Goal: Task Accomplishment & Management: Manage account settings

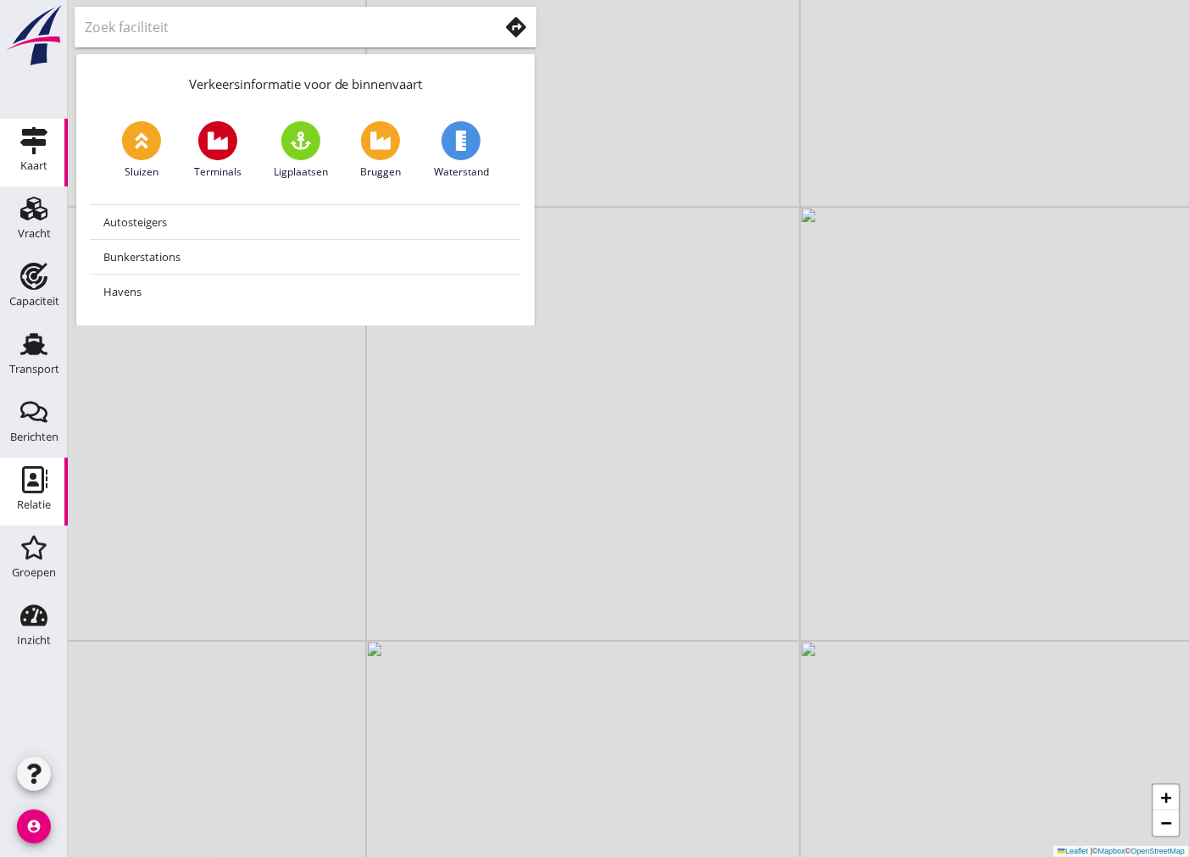
click at [42, 497] on div "Relatie" at bounding box center [34, 505] width 34 height 24
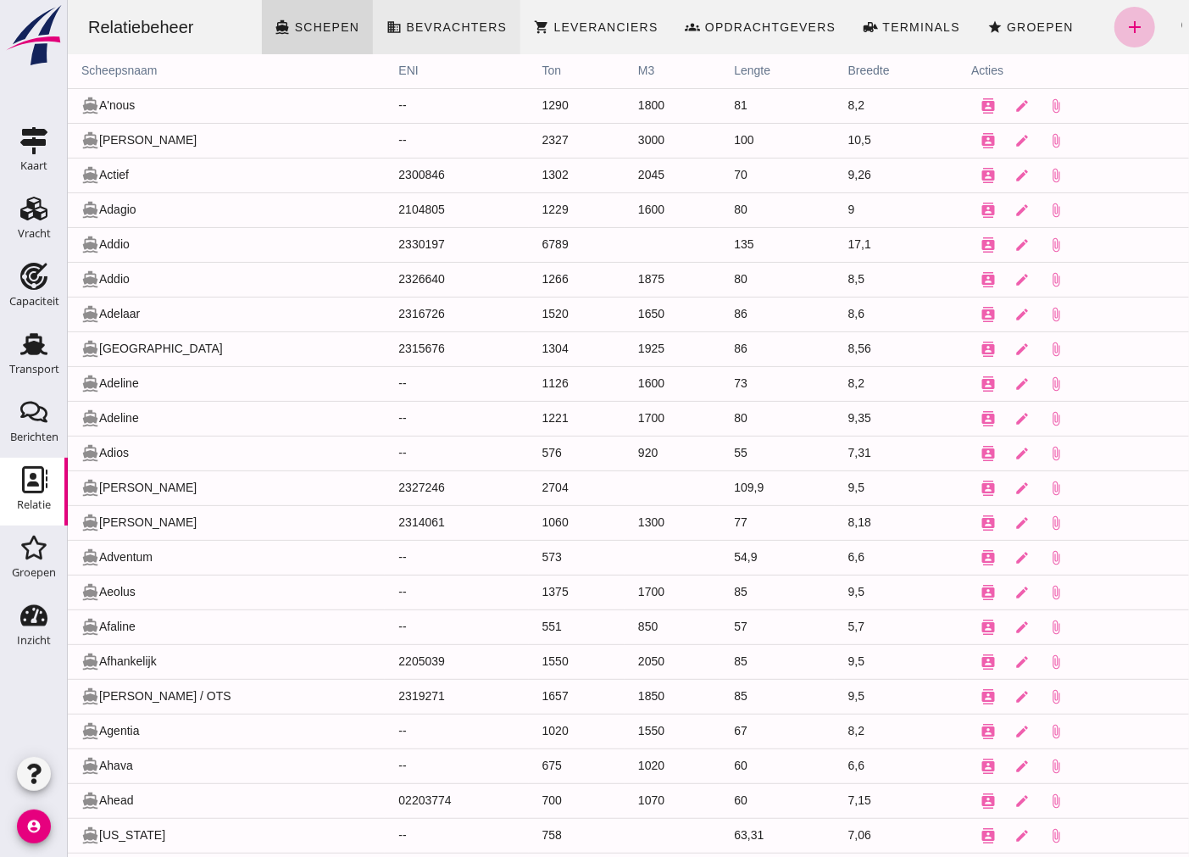
click at [470, 22] on span "Bevrachters" at bounding box center [455, 27] width 102 height 14
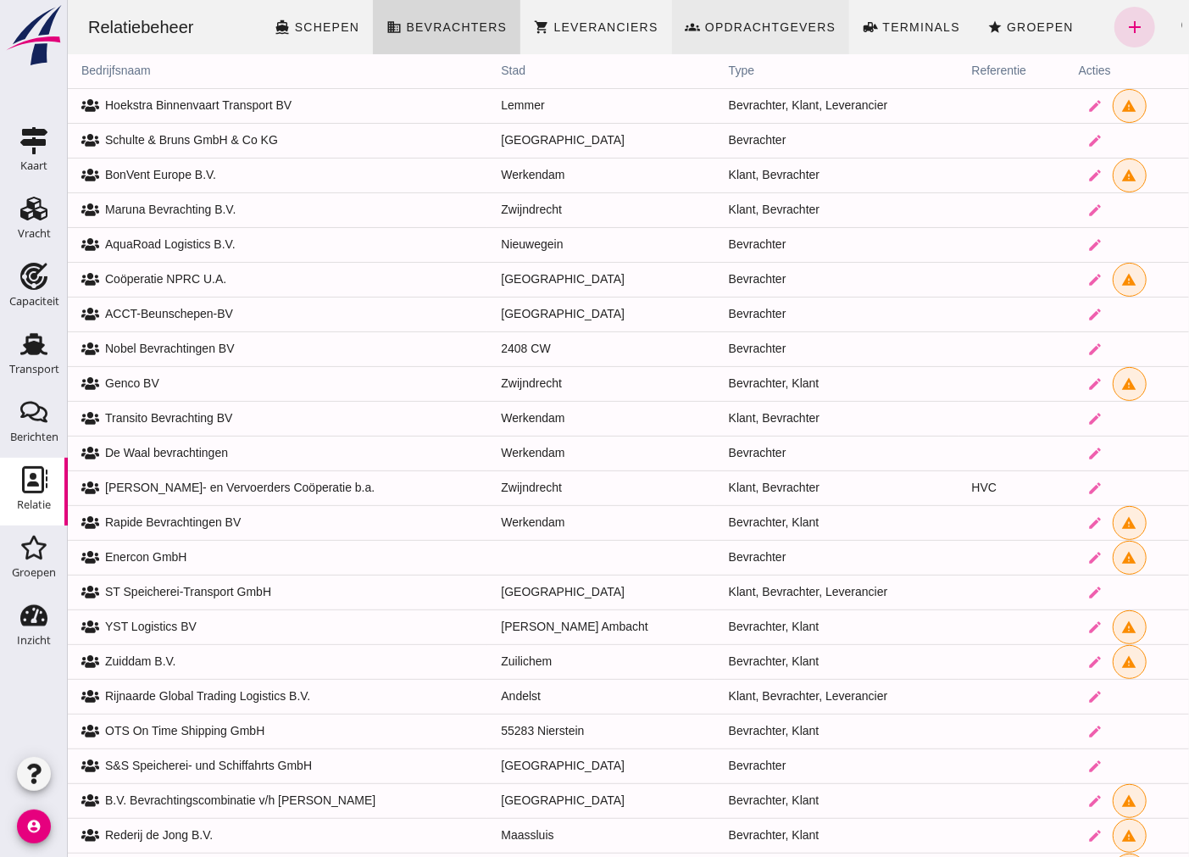
click at [796, 31] on span "Opdrachtgevers" at bounding box center [770, 27] width 132 height 14
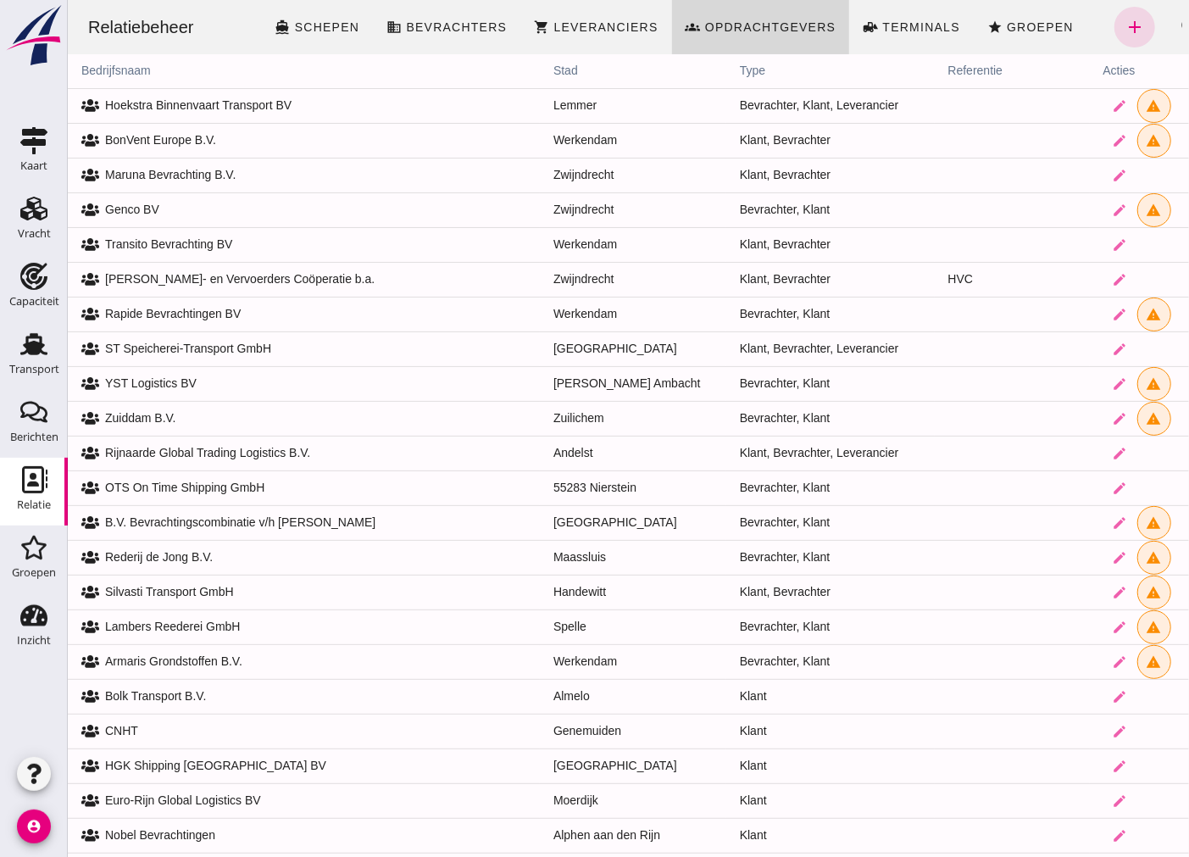
click at [115, 73] on th "bedrijfsnaam" at bounding box center [303, 71] width 472 height 34
click at [149, 72] on th "bedrijfsnaam" at bounding box center [303, 71] width 472 height 34
drag, startPoint x: 154, startPoint y: 80, endPoint x: 206, endPoint y: 73, distance: 52.1
click at [204, 72] on th "bedrijfsnaam" at bounding box center [303, 71] width 472 height 34
click at [539, 65] on th "stad" at bounding box center [632, 71] width 186 height 34
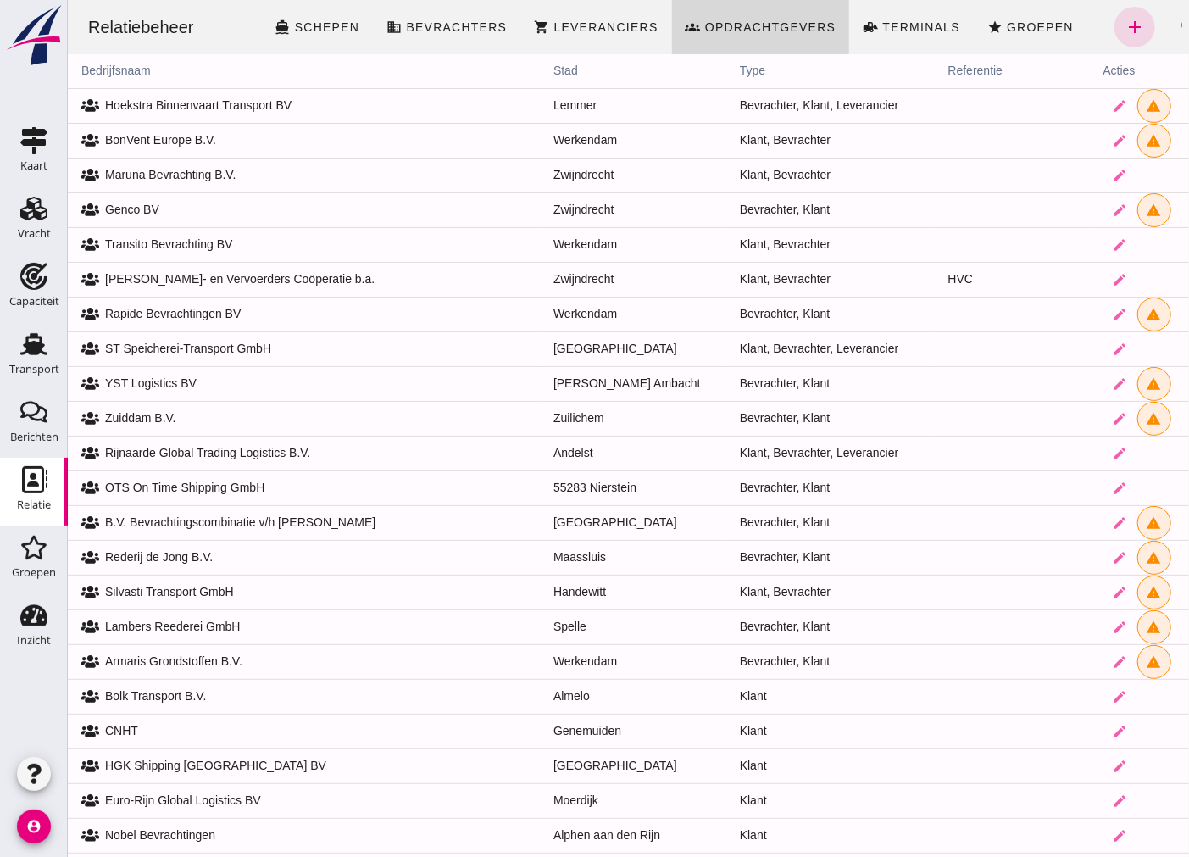
click at [137, 65] on th "bedrijfsnaam" at bounding box center [303, 71] width 472 height 34
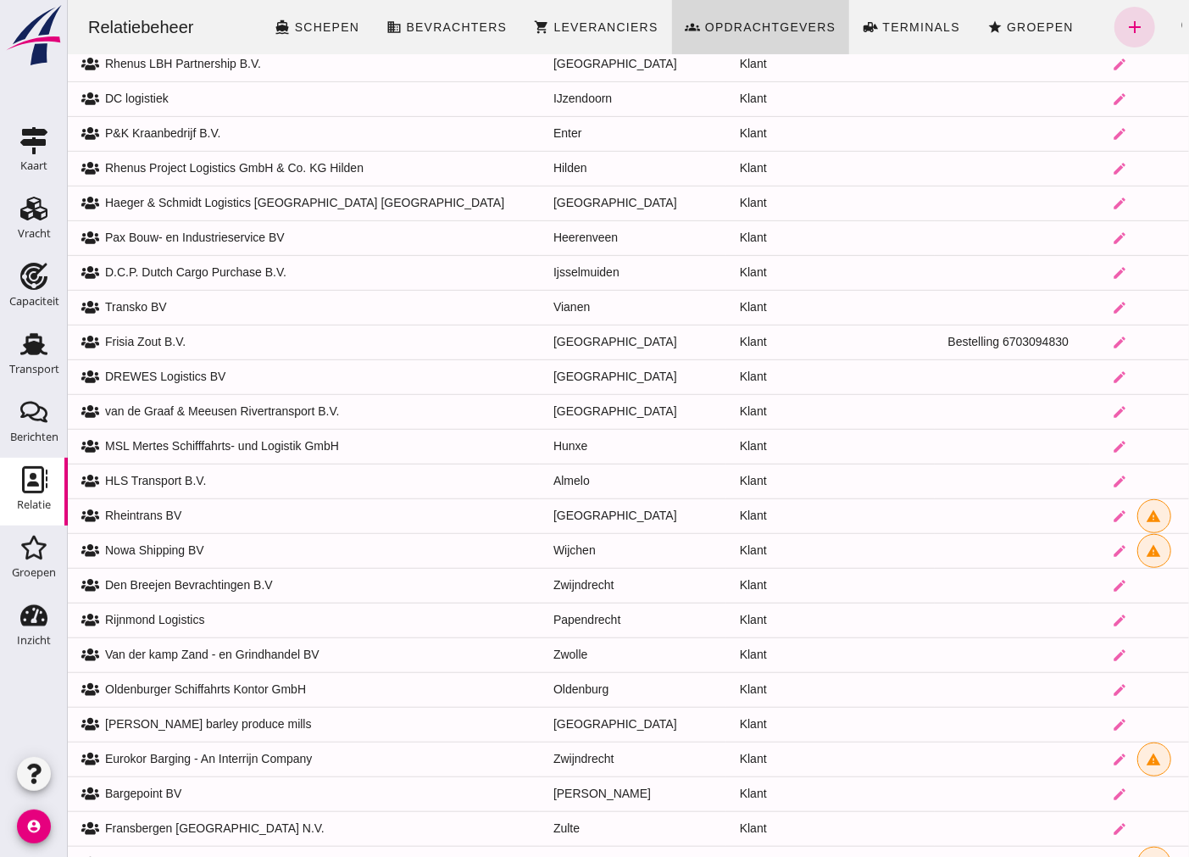
scroll to position [4087, 0]
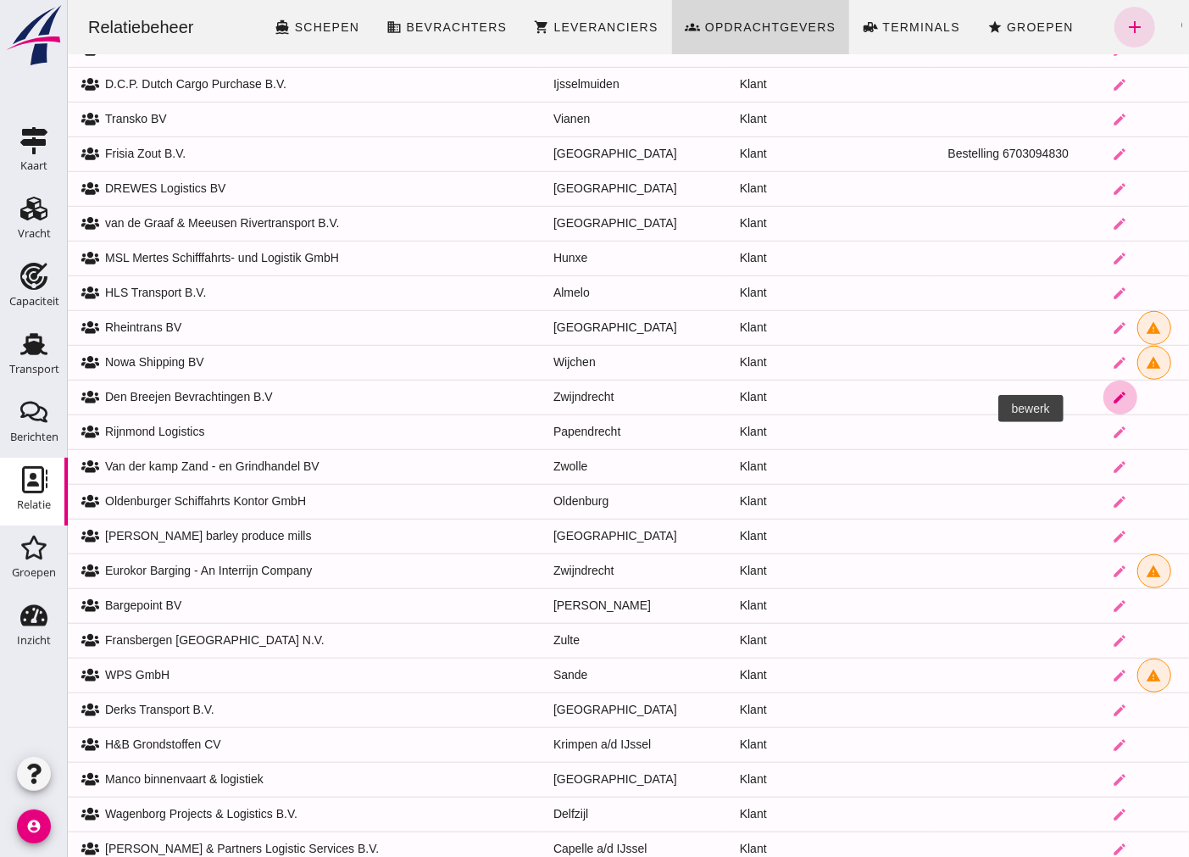
drag, startPoint x: 1087, startPoint y: 410, endPoint x: 1269, endPoint y: 437, distance: 183.4
click at [1112, 405] on icon "edit" at bounding box center [1119, 397] width 15 height 15
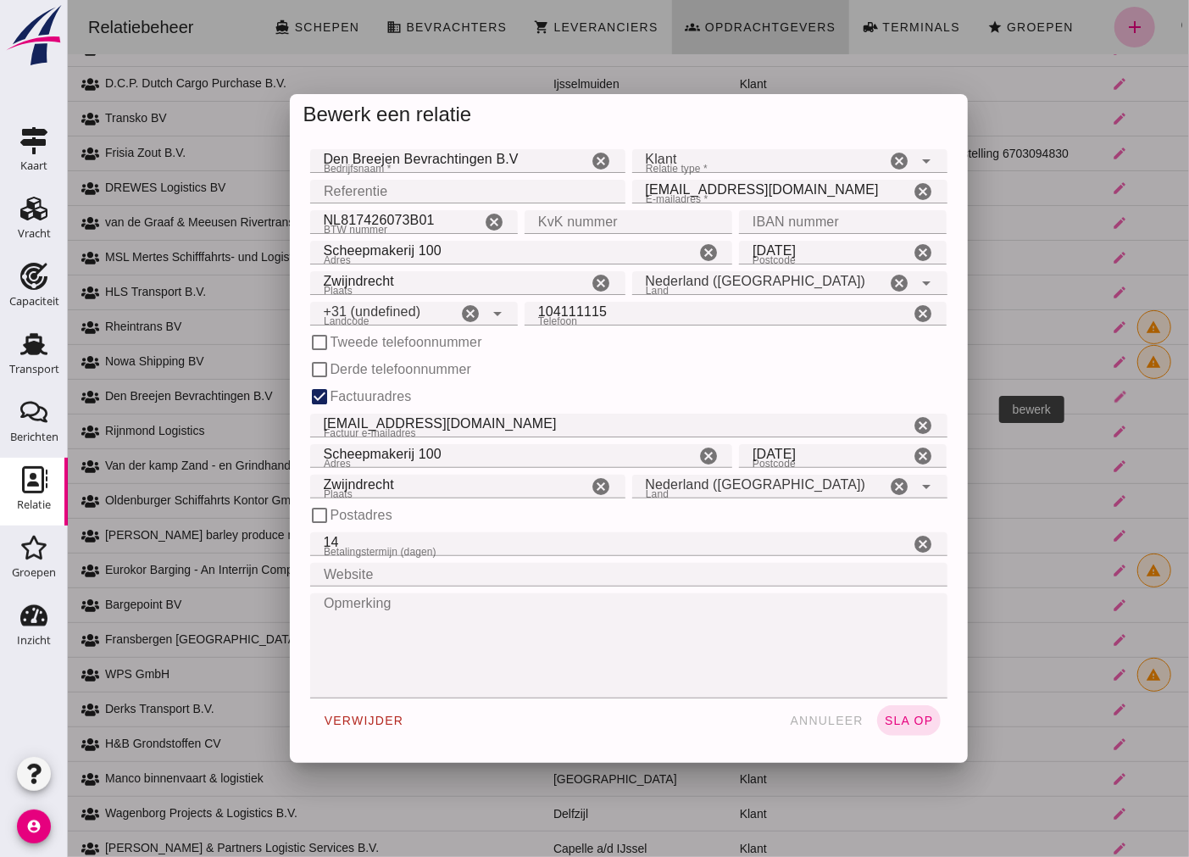
scroll to position [0, 0]
click at [764, 159] on div "Klant client" at bounding box center [758, 161] width 254 height 24
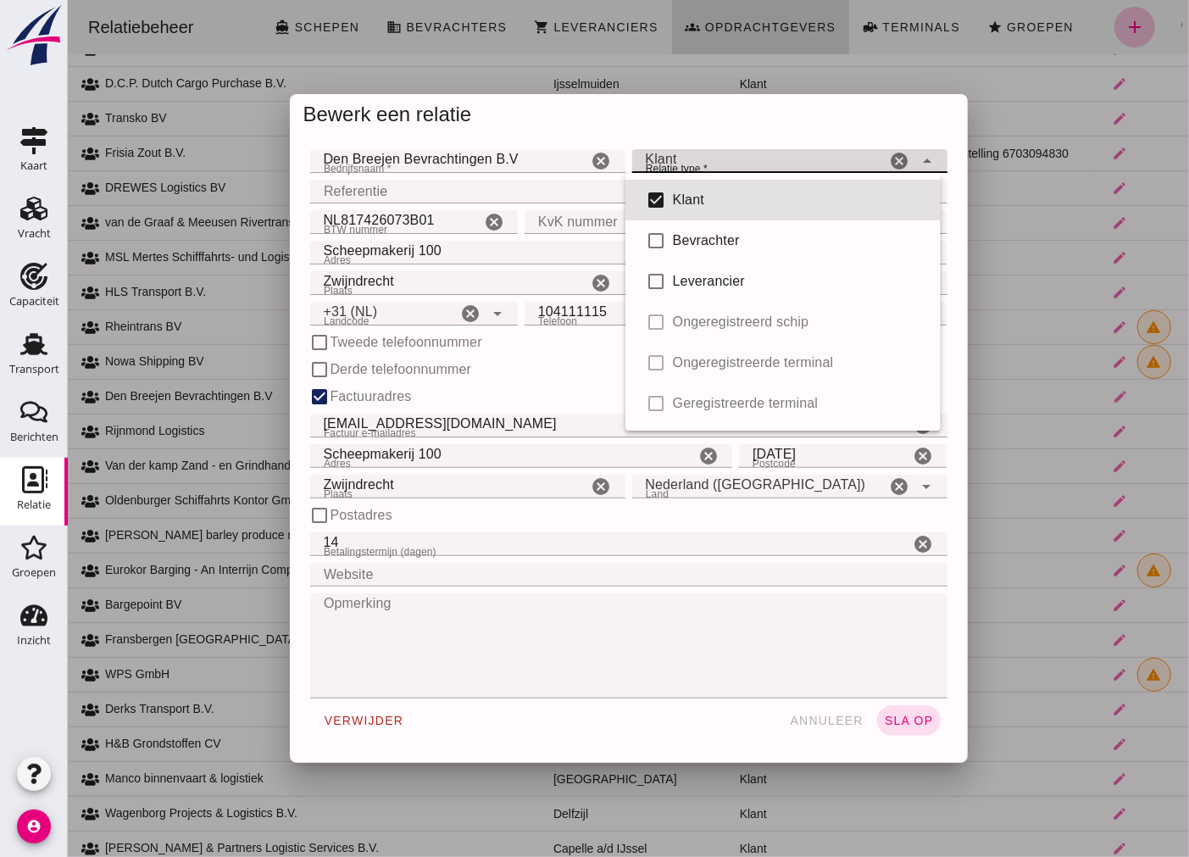
click at [653, 281] on input "Nederland ([GEOGRAPHIC_DATA])" at bounding box center [758, 281] width 254 height 20
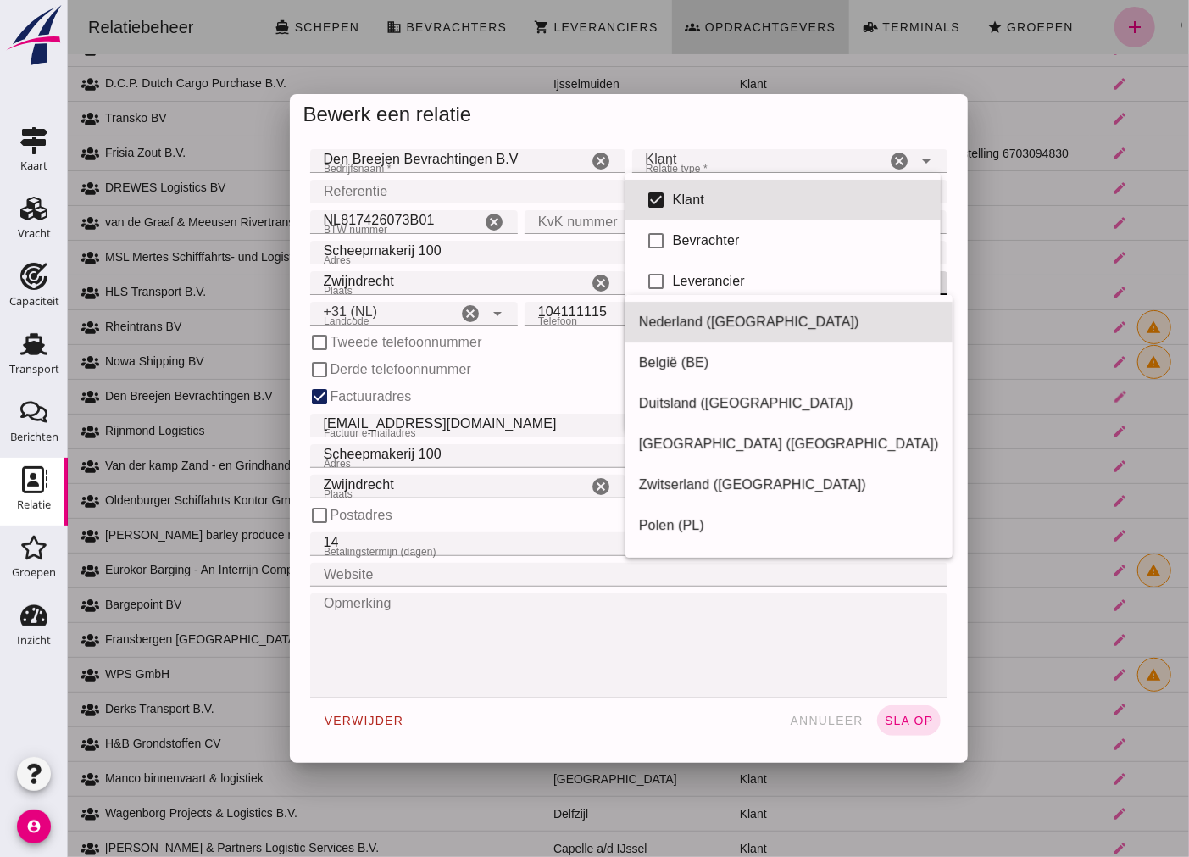
type input "+31 (NL)"
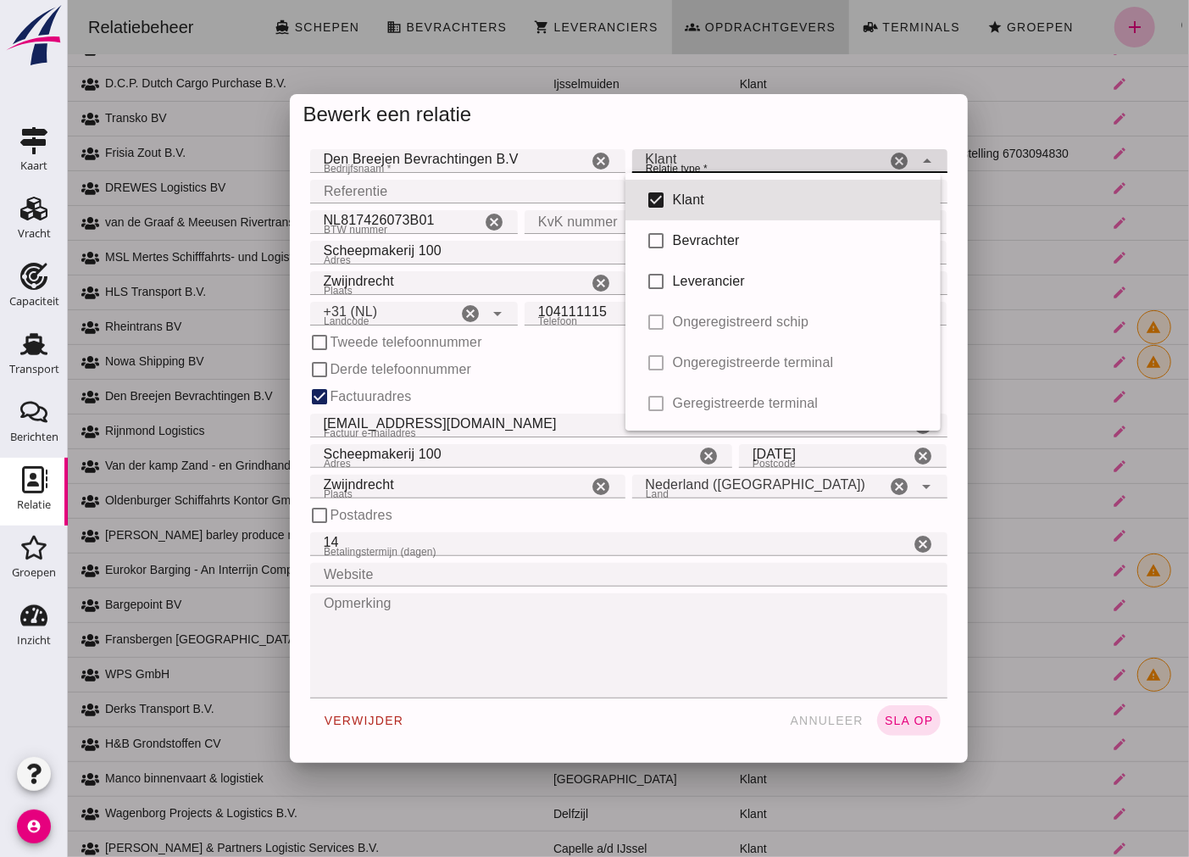
click at [921, 157] on icon "arrow_drop_down" at bounding box center [926, 161] width 20 height 20
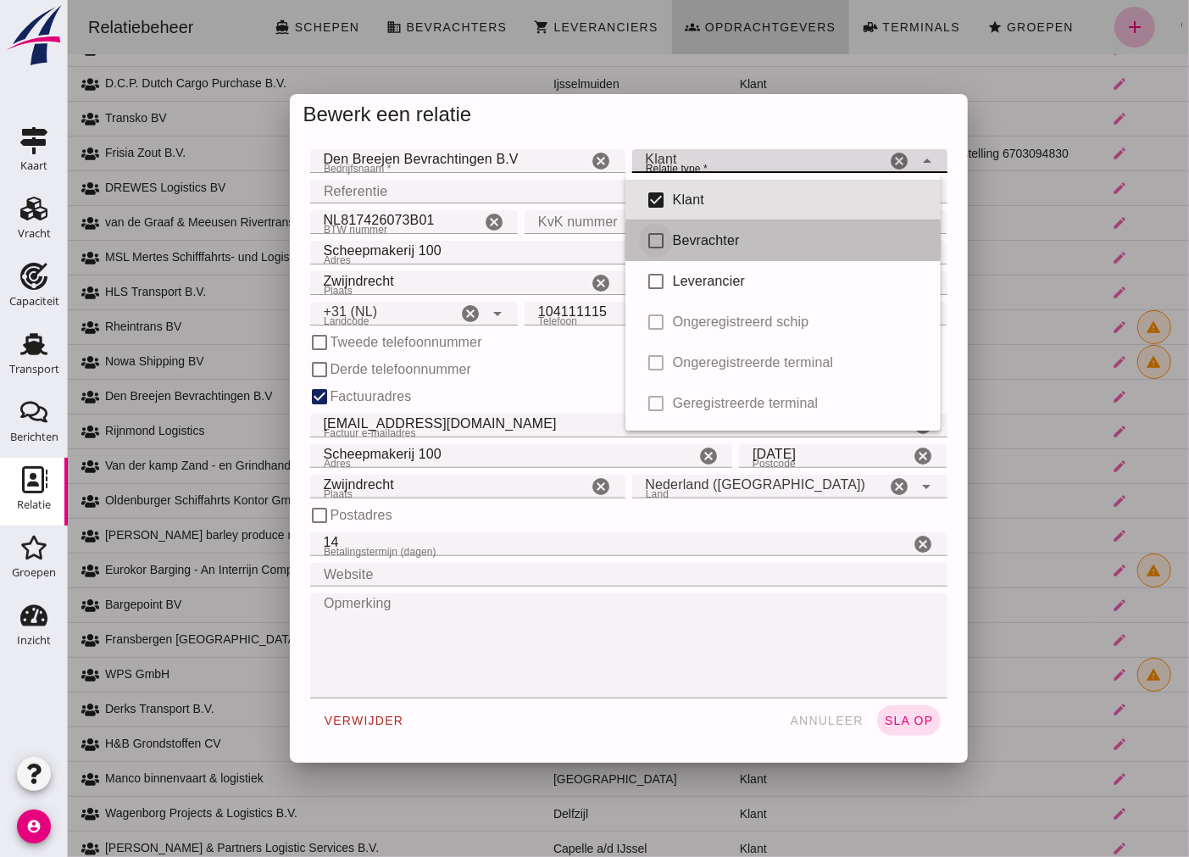
click at [648, 239] on input "checkbox" at bounding box center [655, 241] width 34 height 34
checkbox input "true"
type input "client, broker"
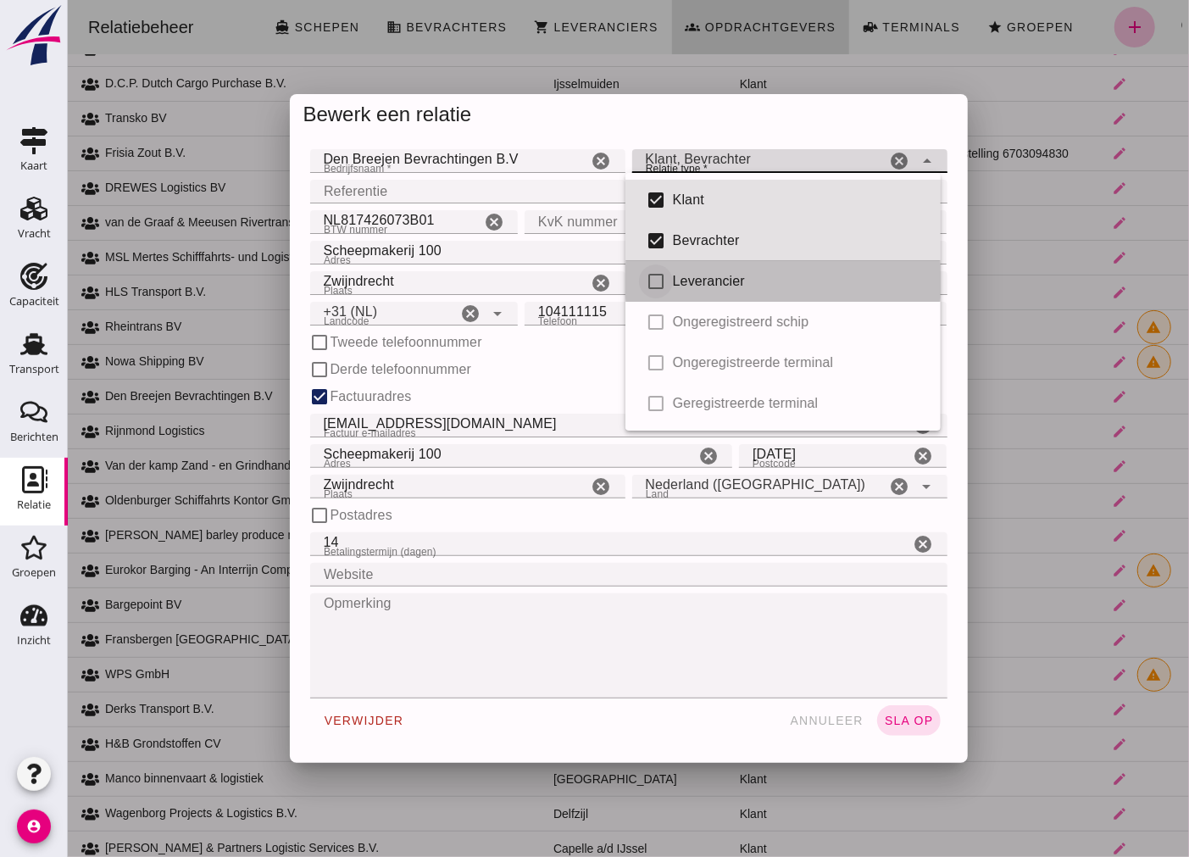
click at [655, 285] on input "checkbox" at bounding box center [655, 281] width 34 height 34
checkbox input "true"
type input "client, broker, supplier"
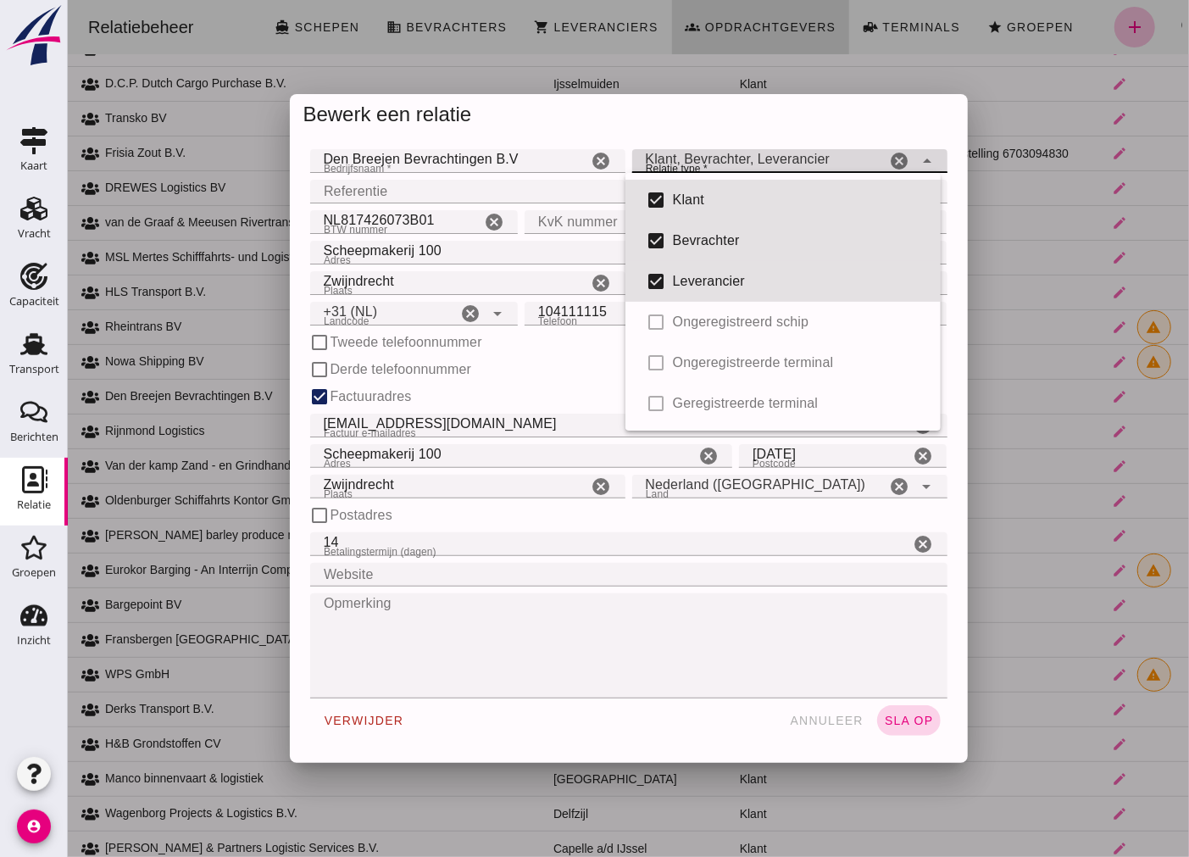
click at [901, 721] on span "sla op" at bounding box center [908, 721] width 50 height 14
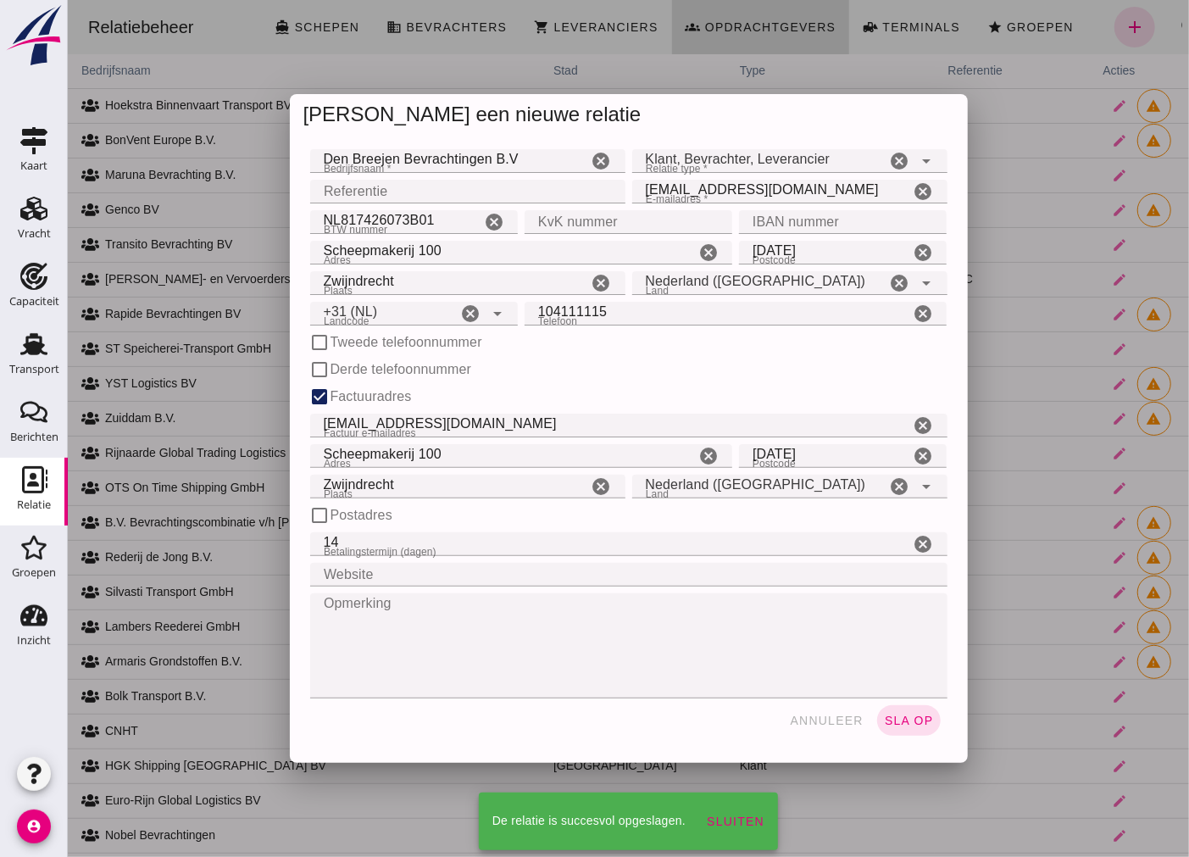
scroll to position [4087, 0]
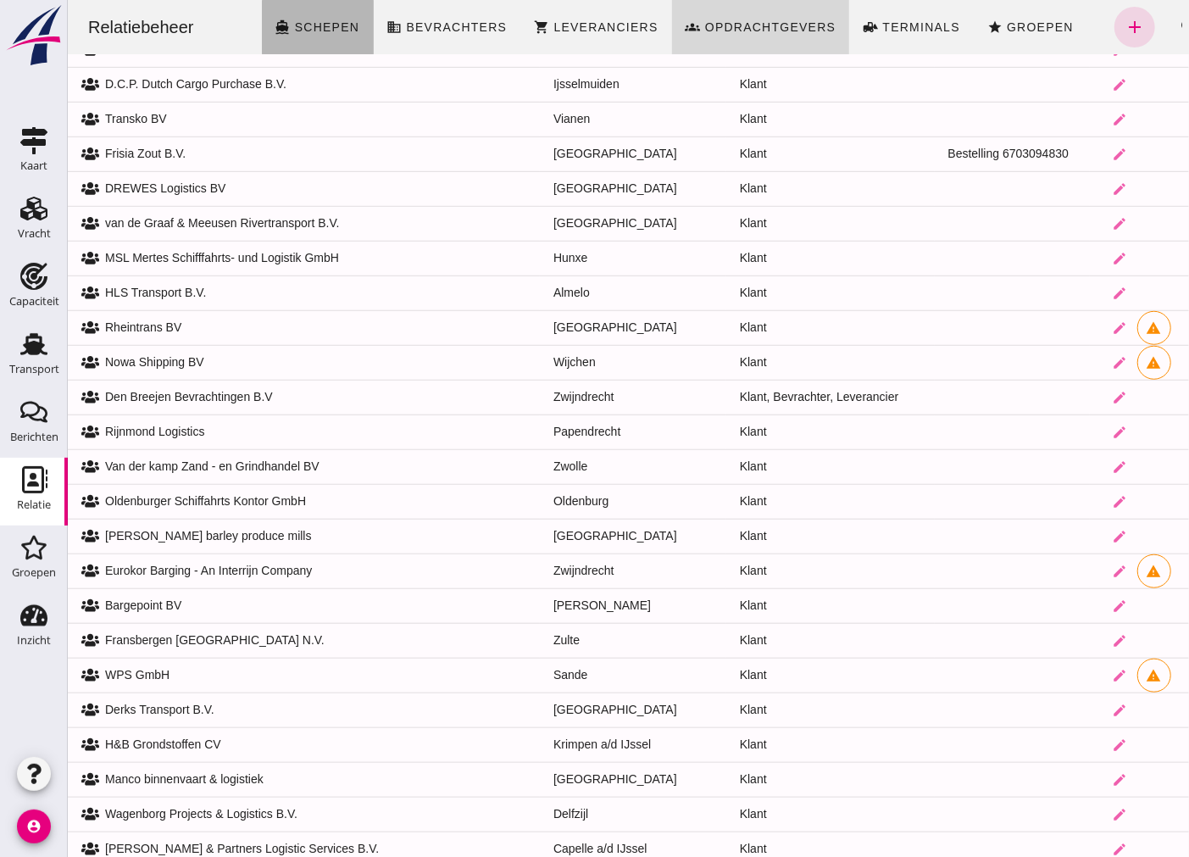
click at [314, 22] on span "Schepen" at bounding box center [326, 27] width 66 height 14
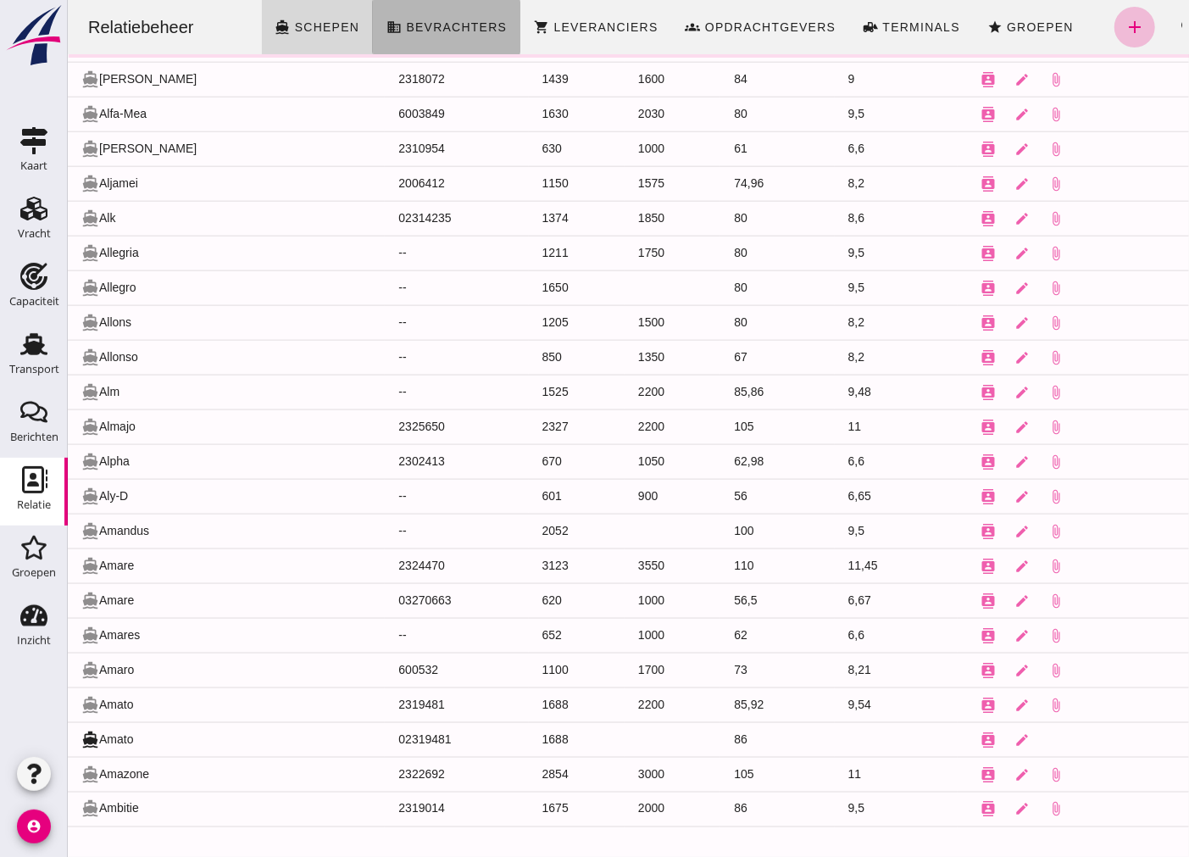
click at [429, 22] on span "Bevrachters" at bounding box center [455, 27] width 102 height 14
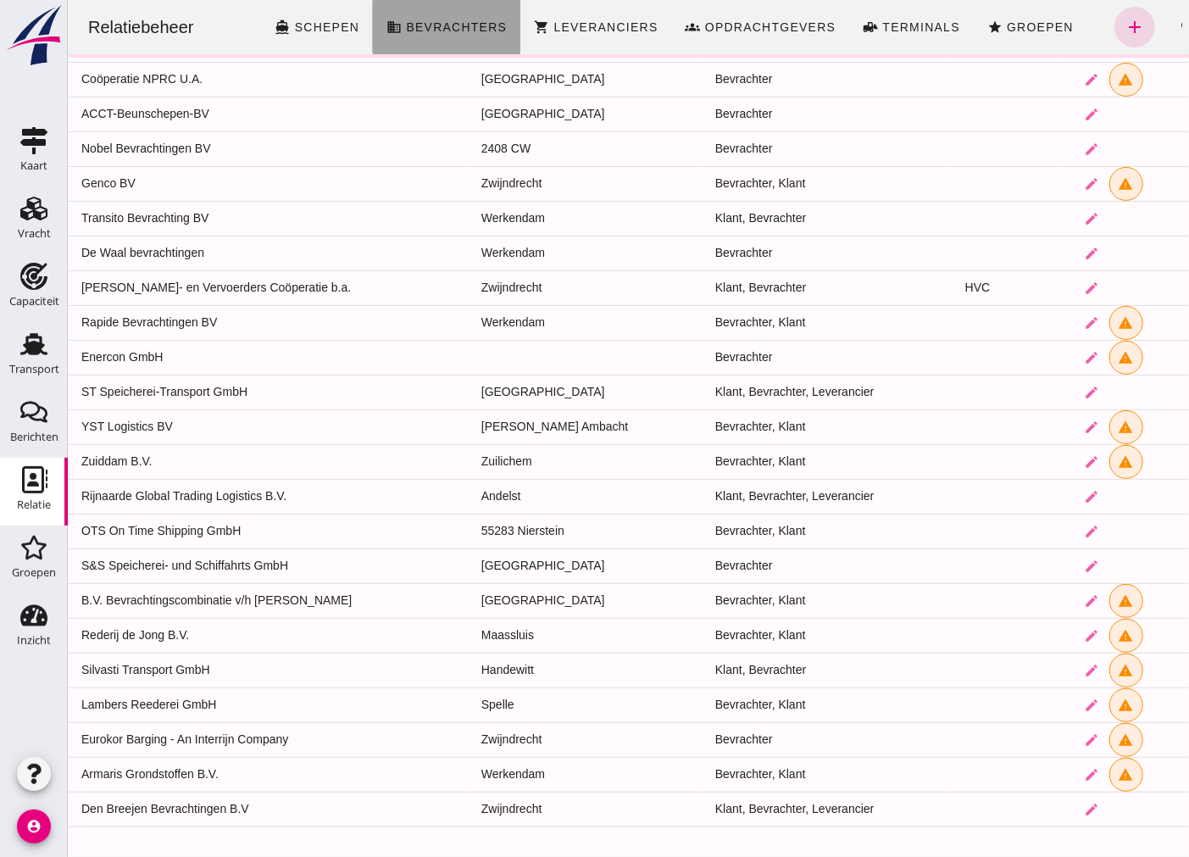
scroll to position [202, 0]
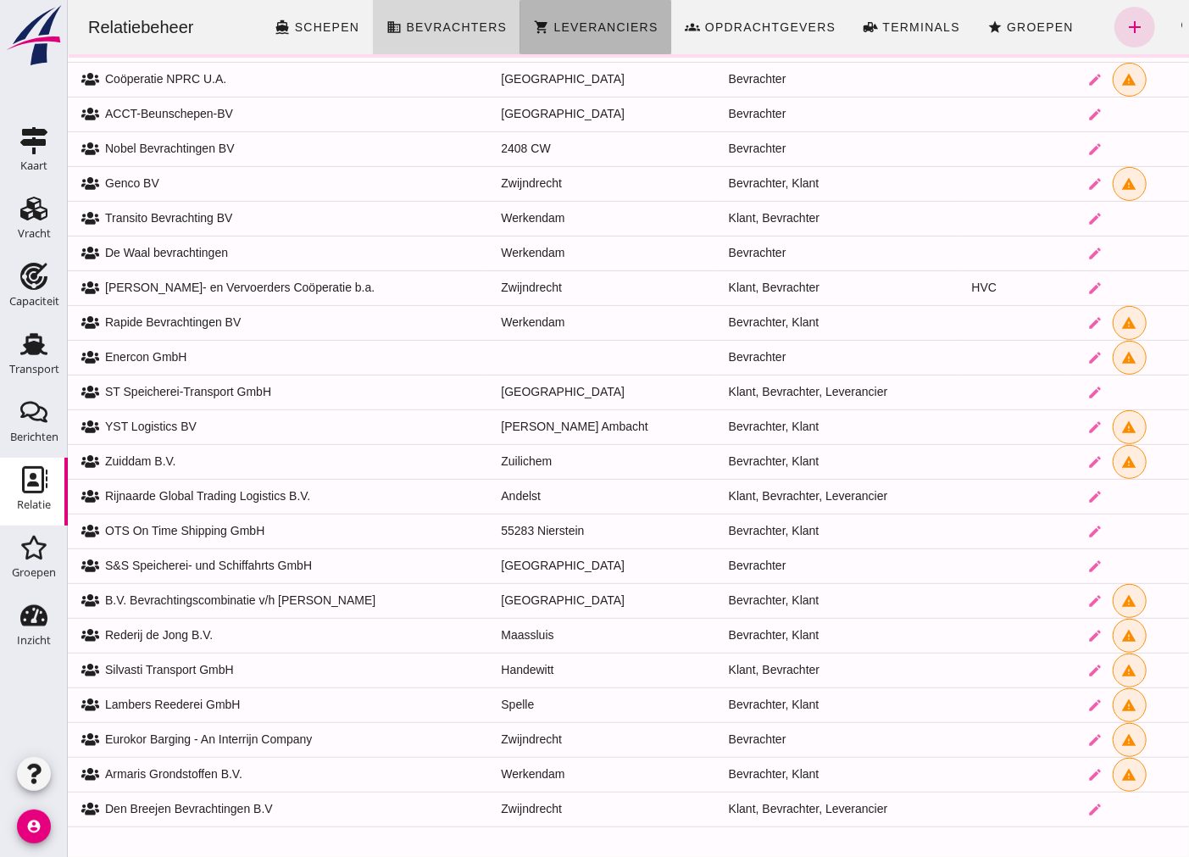
click at [599, 20] on span "Leveranciers" at bounding box center [604, 27] width 105 height 14
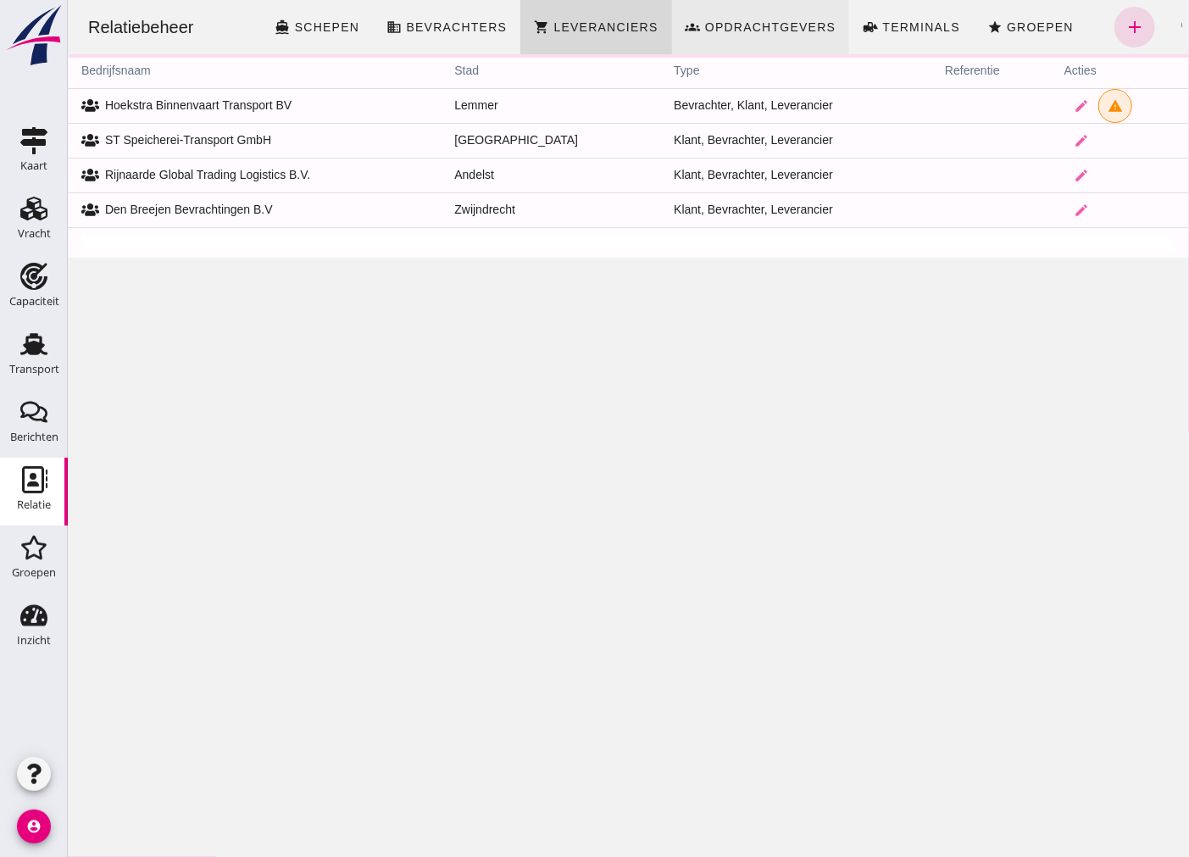
scroll to position [0, 0]
click at [759, 25] on span "Opdrachtgevers" at bounding box center [770, 27] width 132 height 14
